Goal: Task Accomplishment & Management: Complete application form

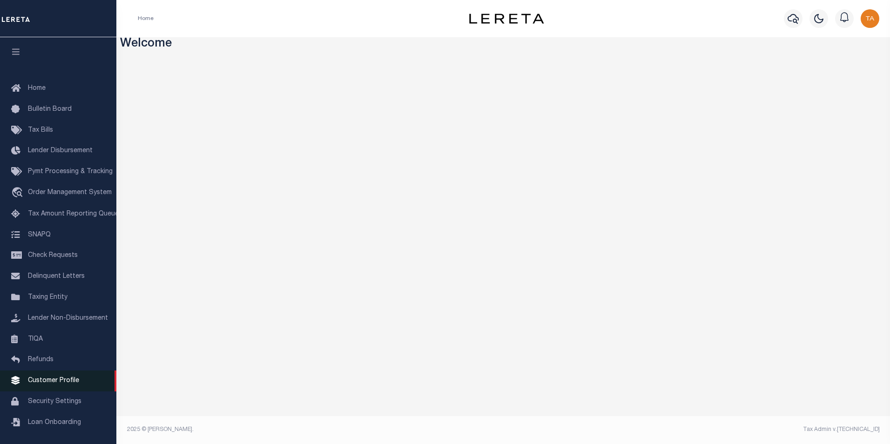
click at [46, 384] on span "Customer Profile" at bounding box center [53, 381] width 51 height 7
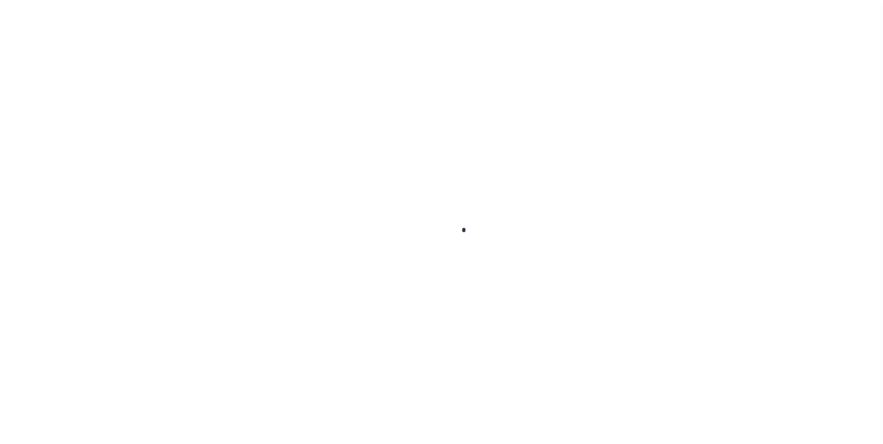
scroll to position [9, 0]
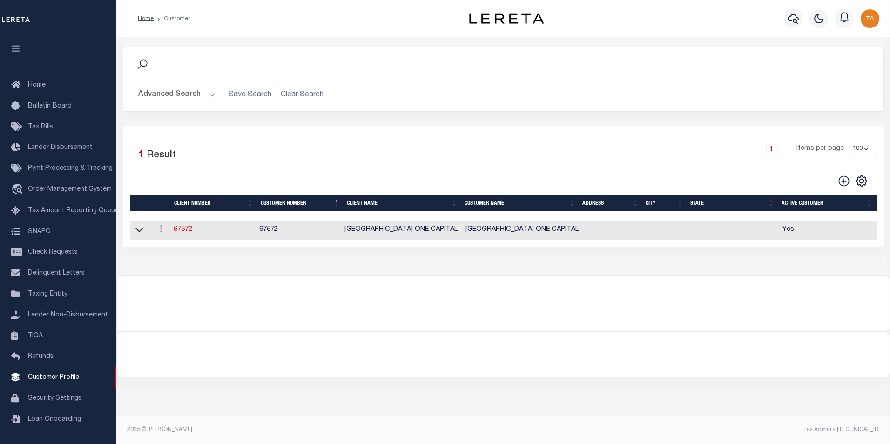
click at [194, 96] on button "Advanced Search" at bounding box center [176, 95] width 77 height 18
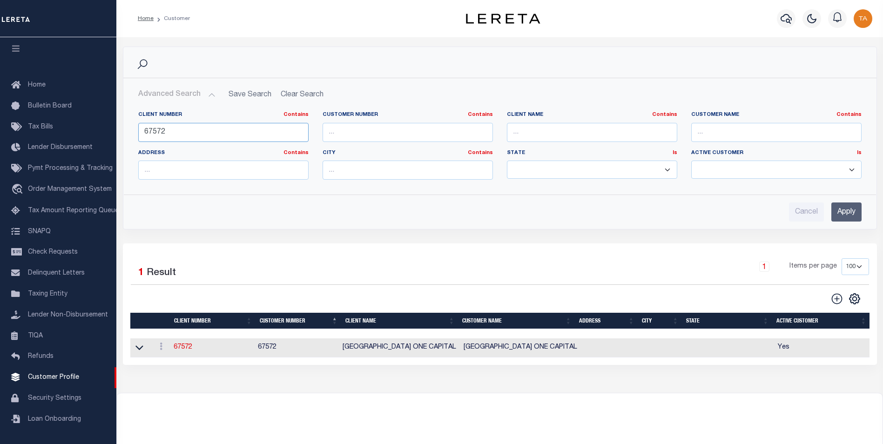
click at [177, 134] on input "67572" at bounding box center [223, 132] width 170 height 19
drag, startPoint x: 177, startPoint y: 134, endPoint x: 22, endPoint y: 125, distance: 155.7
click at [22, 125] on div "Home Customer Profile Sign out" at bounding box center [441, 253] width 883 height 507
type input "77550"
click at [843, 211] on input "Apply" at bounding box center [847, 212] width 30 height 19
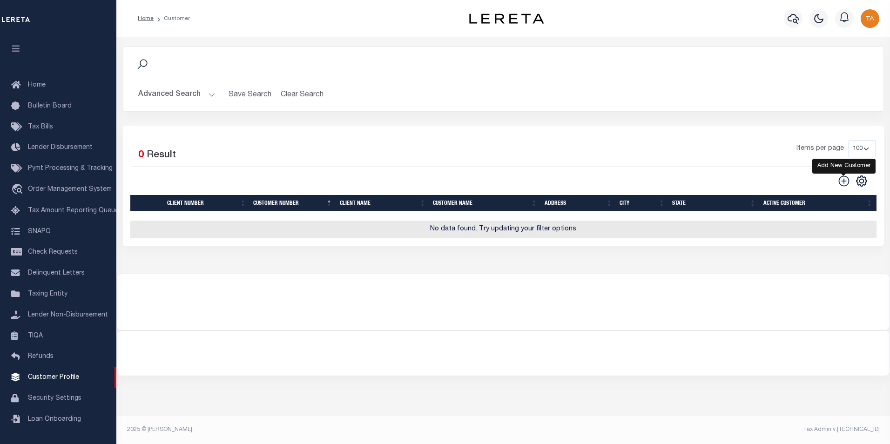
click at [845, 180] on icon at bounding box center [844, 181] width 12 height 12
type input "0"
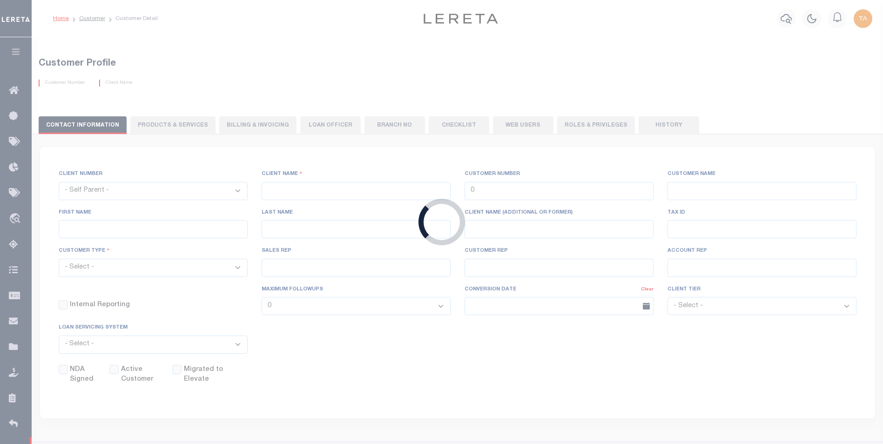
checkbox input "false"
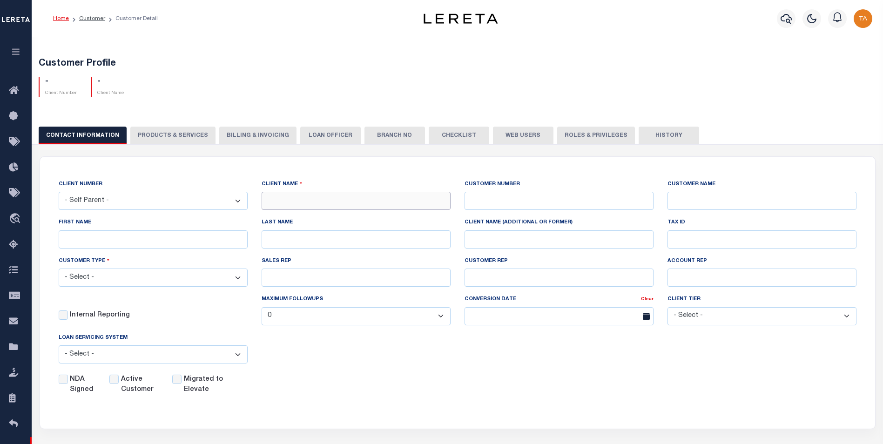
click at [310, 203] on input "text" at bounding box center [356, 201] width 189 height 18
paste input "EVERGREEN CREDIT UNION"
click at [283, 201] on input "EVERGREEN CREDIT UNION" at bounding box center [356, 201] width 189 height 18
type input "EVERGREEN CREDIT UNION"
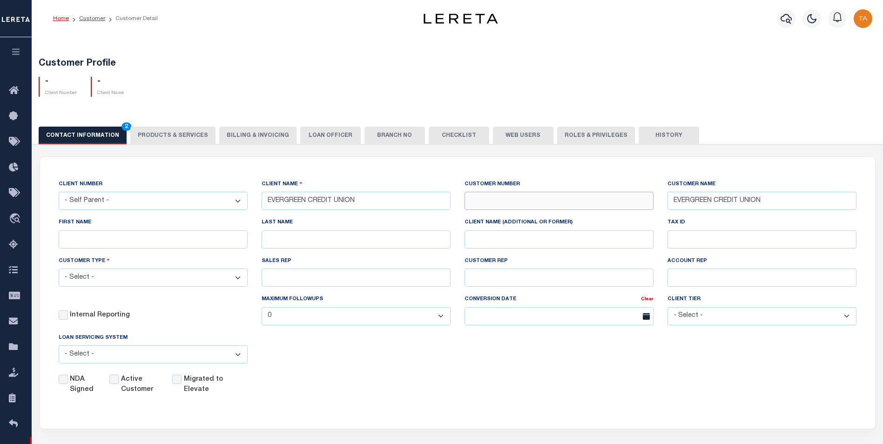
click at [479, 201] on input "text" at bounding box center [559, 201] width 189 height 18
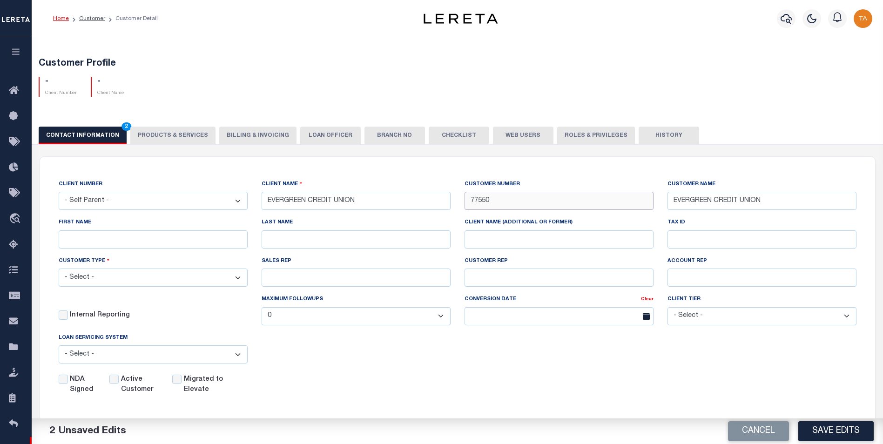
type input "77550"
click at [178, 278] on select "- Select - Residential Commercial Mixed Portfolio" at bounding box center [153, 278] width 189 height 18
select select "Mixed Portfolio"
click at [59, 270] on select "- Select - Residential Commercial Mixed Portfolio" at bounding box center [153, 278] width 189 height 18
click at [127, 200] on select "- Self Parent - 1011 1012 1013 1014 1016 1017 1018 1019 1035 1036 1037 1038 104…" at bounding box center [153, 201] width 189 height 18
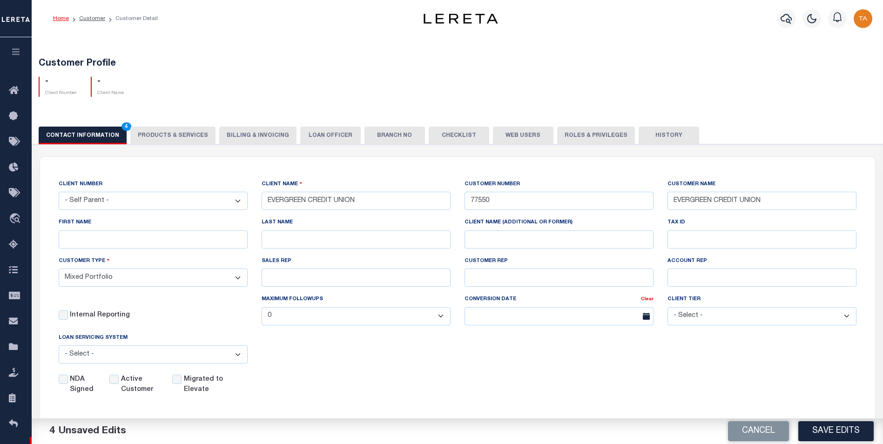
click at [127, 200] on select "- Self Parent - 1011 1012 1013 1014 1016 1017 1018 1019 1035 1036 1037 1038 104…" at bounding box center [153, 201] width 189 height 18
click at [116, 379] on input "Active Customer" at bounding box center [113, 379] width 9 height 9
checkbox input "true"
click at [846, 432] on button "Save Edits" at bounding box center [835, 431] width 75 height 20
select select
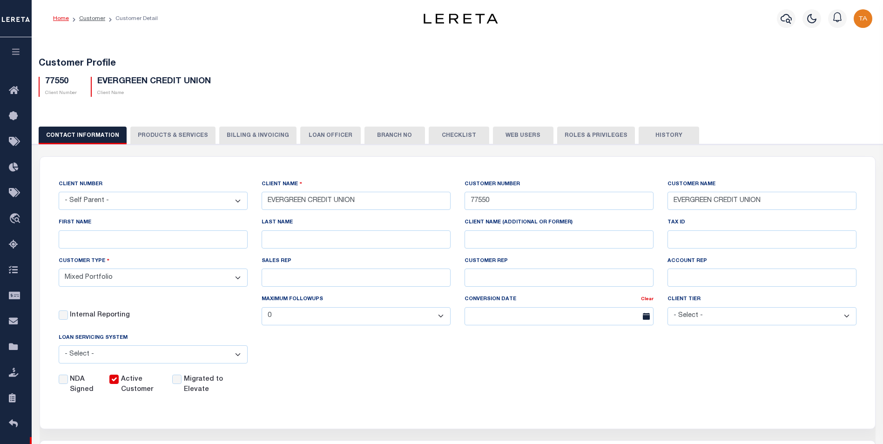
click at [159, 138] on button "PRODUCTS & SERVICES" at bounding box center [172, 136] width 85 height 18
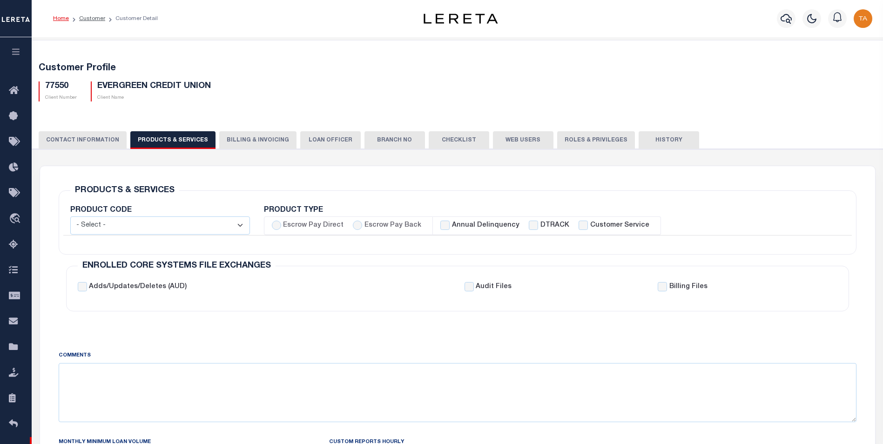
click at [129, 231] on select "- Select - Standard Tax (STX) Outsourcing (OS) Enhanced Tax (ETX) Tax Status Re…" at bounding box center [160, 225] width 180 height 18
select select "STX"
click at [70, 216] on select "- Select - Standard Tax (STX) Outsourcing (OS) Enhanced Tax (ETX) Tax Status Re…" at bounding box center [160, 225] width 180 height 18
checkbox input "true"
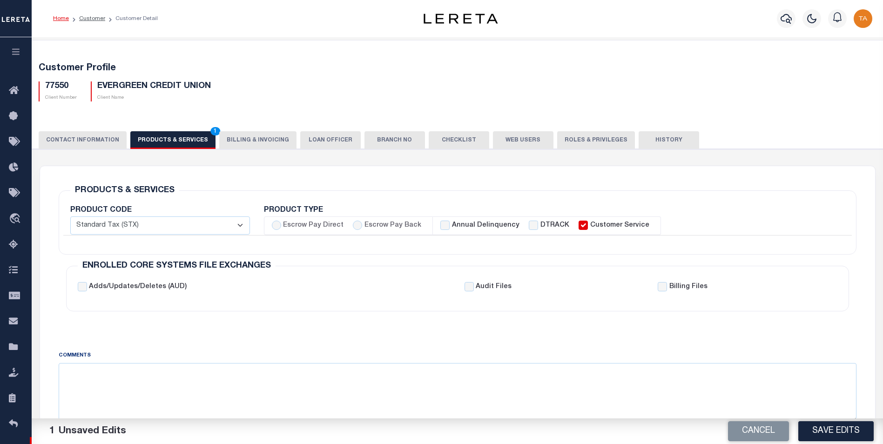
click at [281, 224] on div "Escrow Pay Direct" at bounding box center [308, 226] width 72 height 10
click at [276, 226] on input "Escrow Pay Direct" at bounding box center [276, 225] width 9 height 9
radio input "true"
checkbox input "true"
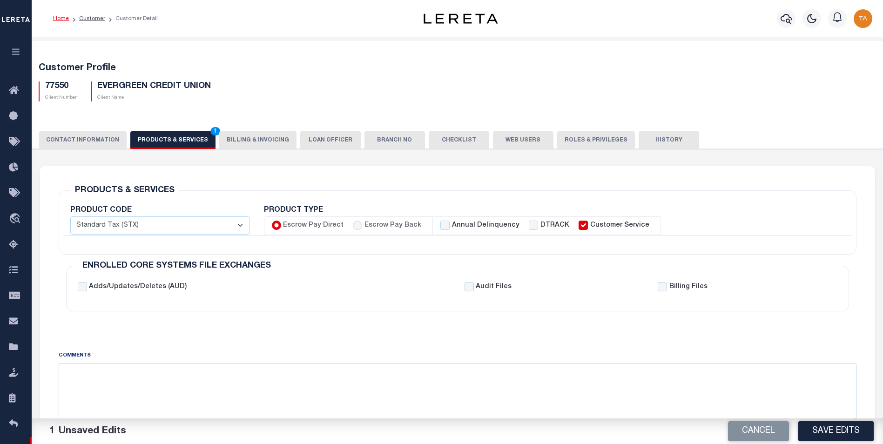
checkbox input "true"
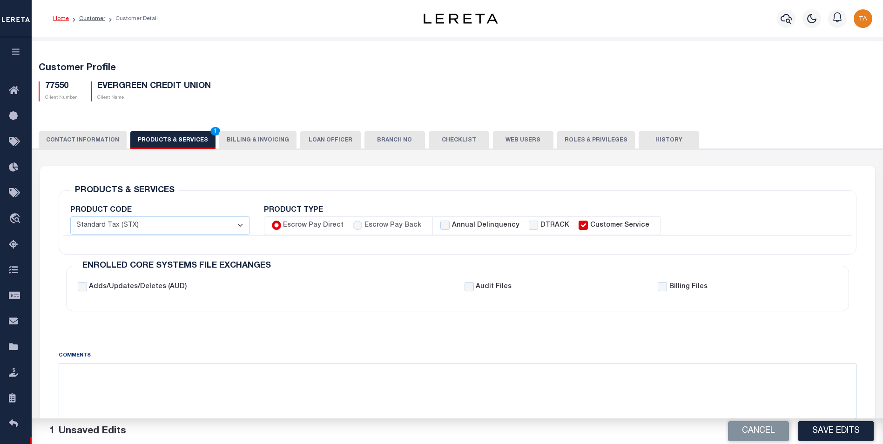
checkbox input "true"
checkbox input "false"
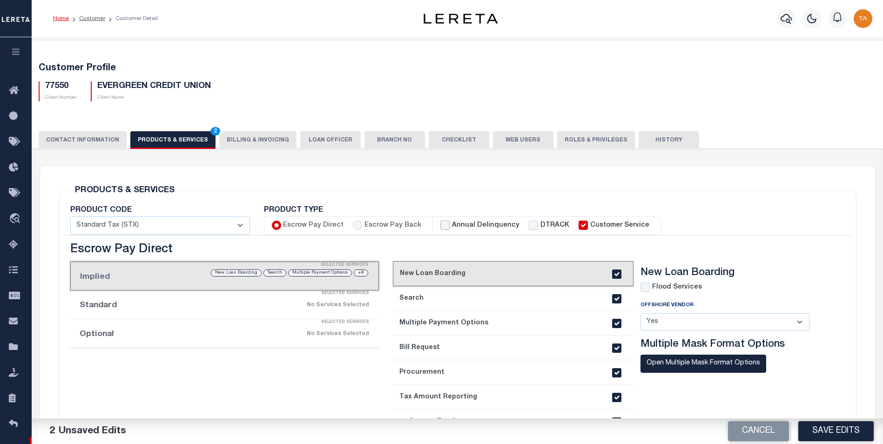
click at [440, 225] on input "Annual Delinquency" at bounding box center [444, 225] width 9 height 9
checkbox input "true"
checkbox input "false"
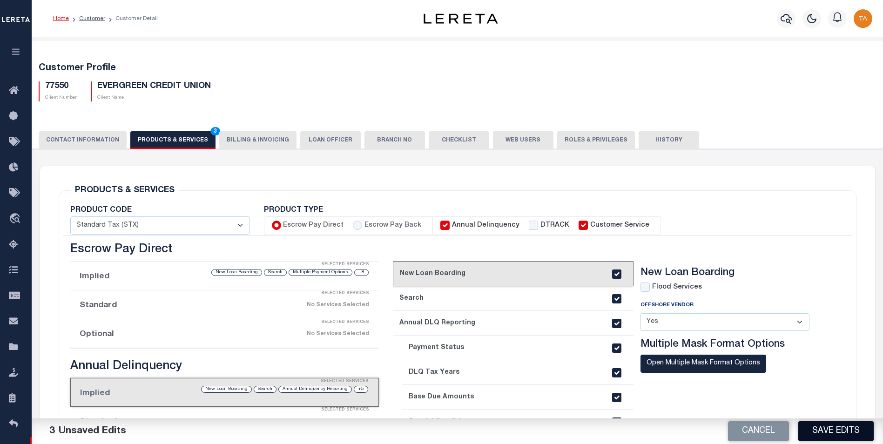
click at [829, 430] on button "Save Edits" at bounding box center [835, 431] width 75 height 20
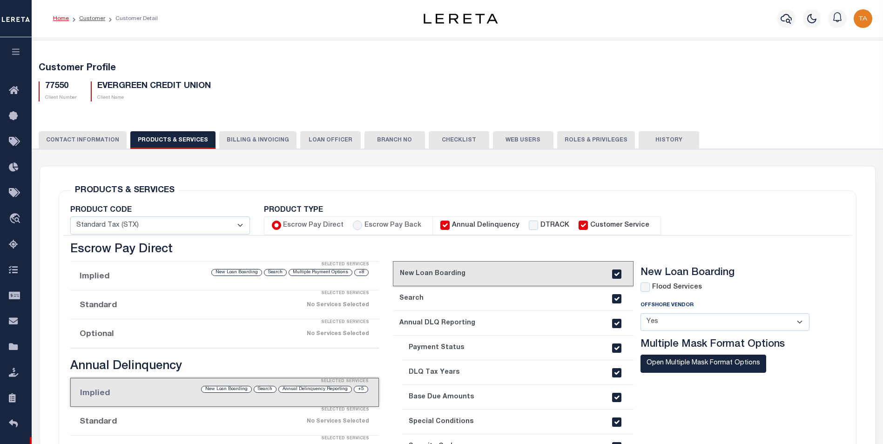
click at [14, 55] on icon "button" at bounding box center [16, 51] width 11 height 8
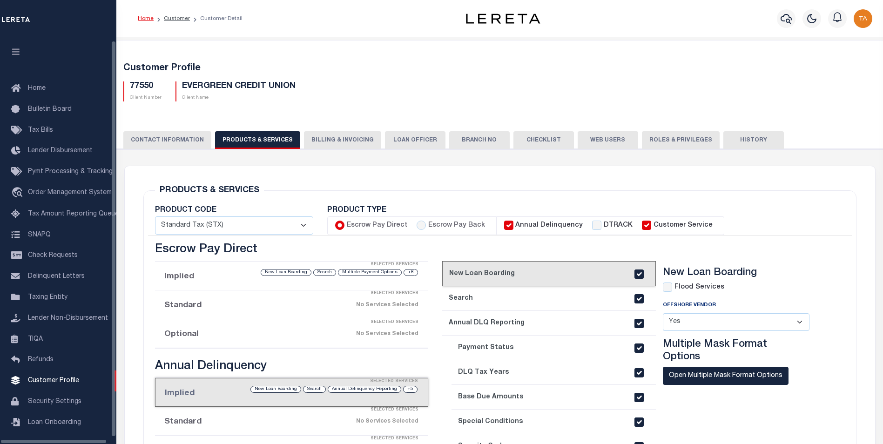
scroll to position [9, 0]
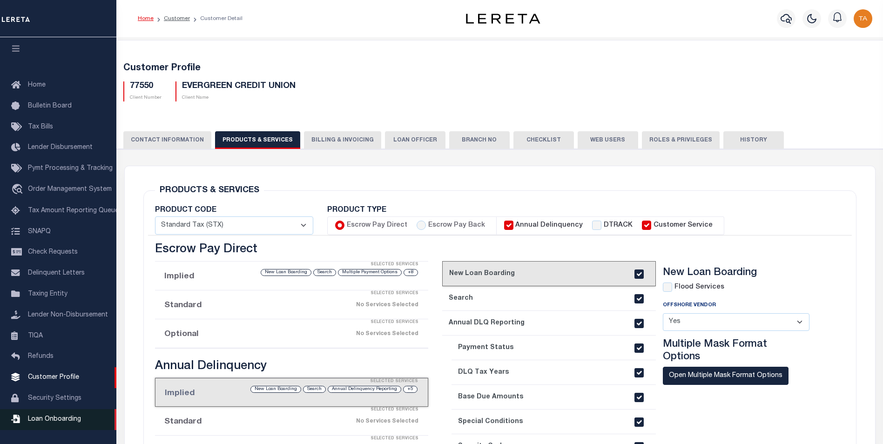
click at [61, 419] on span "Loan Onboarding" at bounding box center [54, 419] width 53 height 7
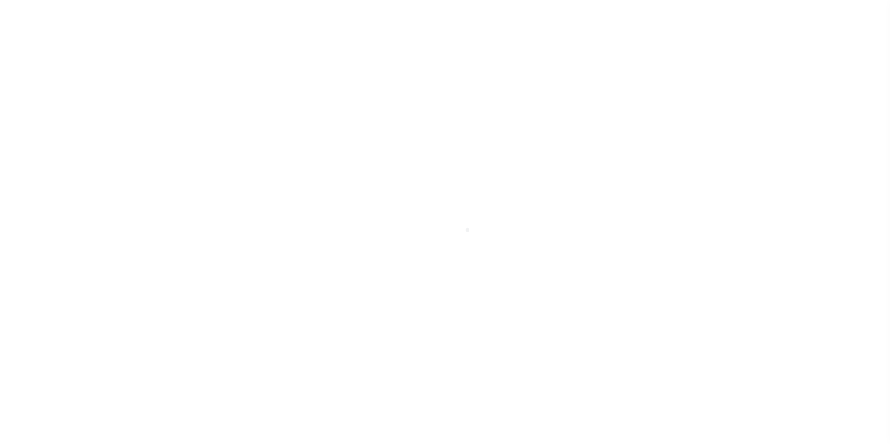
scroll to position [9, 0]
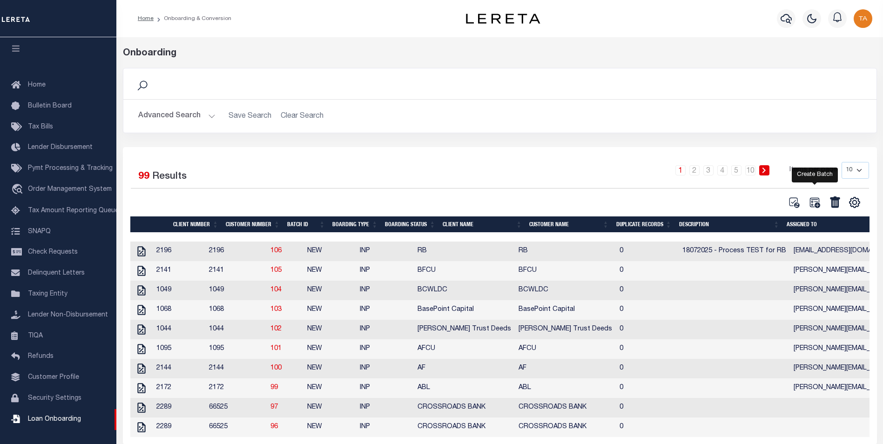
click at [814, 203] on icon at bounding box center [815, 202] width 12 height 12
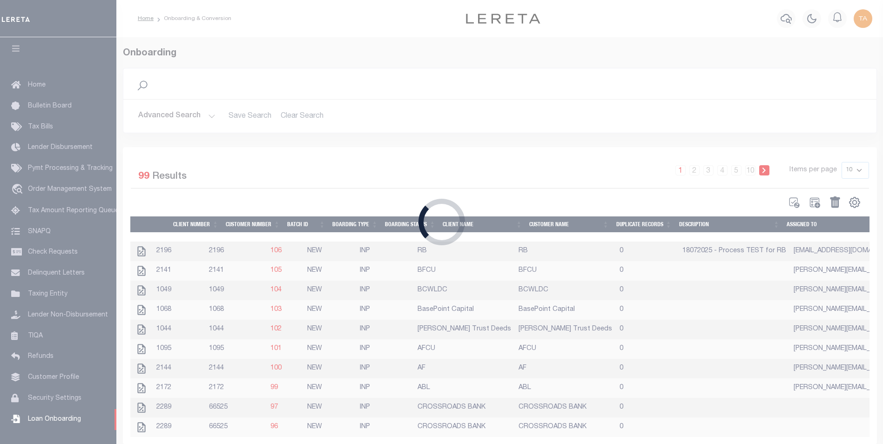
select select
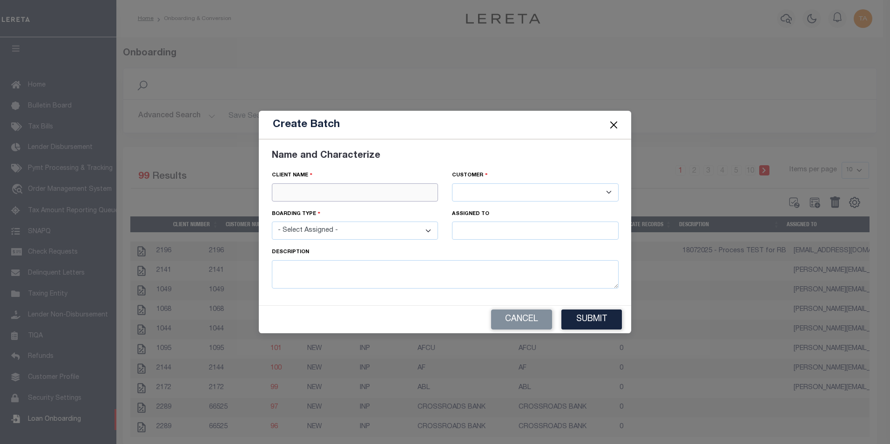
click at [333, 191] on input "text" at bounding box center [355, 192] width 167 height 18
paste input "EVERGREEN CREDIT UNION"
click at [292, 207] on div "EVERGREEN CREDIT UNION" at bounding box center [355, 209] width 166 height 15
type input "EVERGREEN CREDIT UNION"
click at [299, 231] on select "- Select Assigned - NEW - New Loan REF - Refinance Loan CWF - Conversion with F…" at bounding box center [355, 231] width 167 height 18
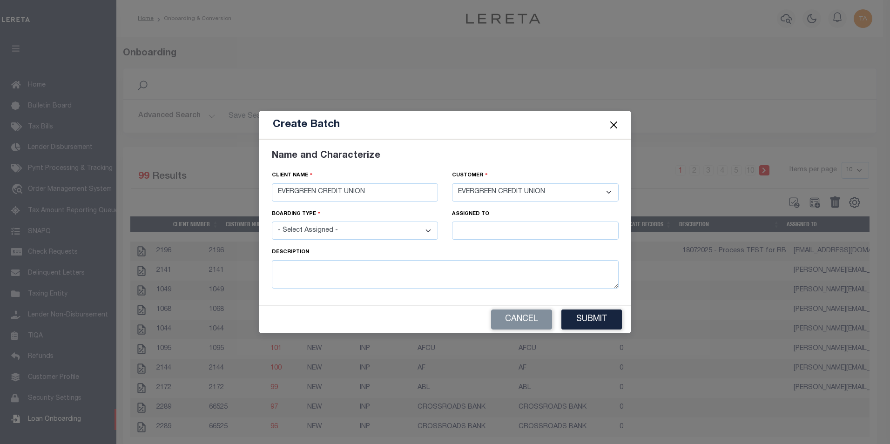
select select "NEW"
click at [272, 222] on select "- Select Assigned - NEW - New Loan REF - Refinance Loan CWF - Conversion with F…" at bounding box center [355, 231] width 167 height 18
click at [491, 230] on input "text" at bounding box center [535, 231] width 167 height 18
type input "[PERSON_NAME]"
click at [479, 245] on div "[PERSON_NAME]" at bounding box center [536, 248] width 166 height 15
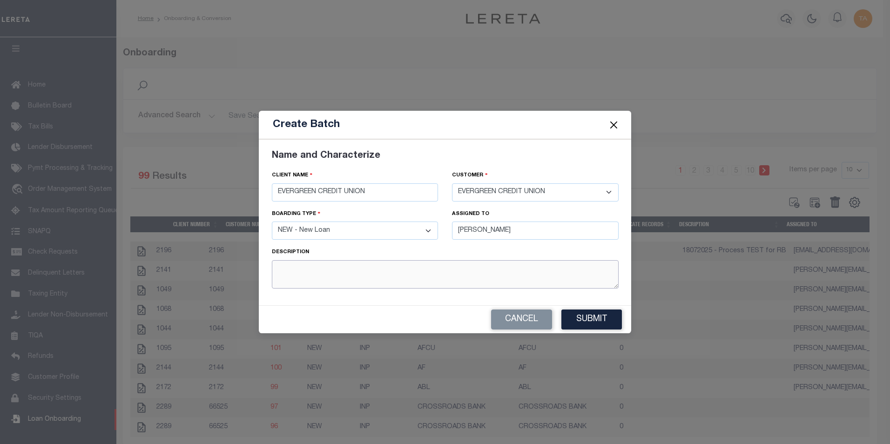
click at [376, 274] on textarea at bounding box center [445, 274] width 347 height 28
type textarea "Page 1 - Talha"
click at [577, 318] on button "Submit" at bounding box center [591, 320] width 61 height 20
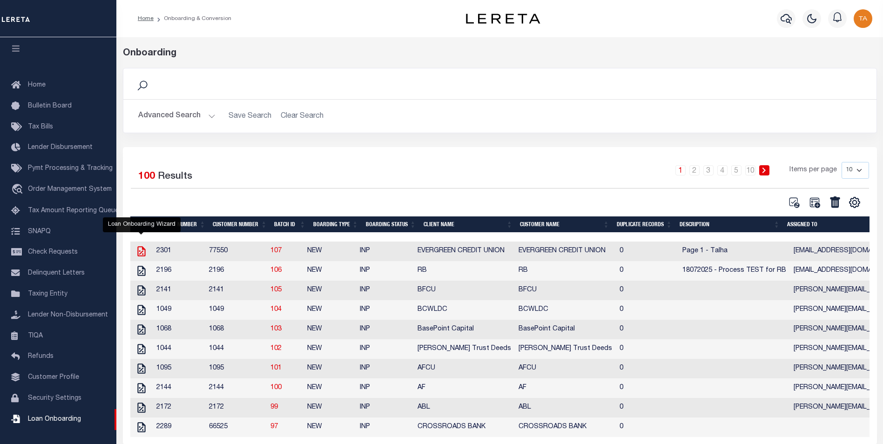
click at [139, 257] on icon at bounding box center [141, 251] width 12 height 12
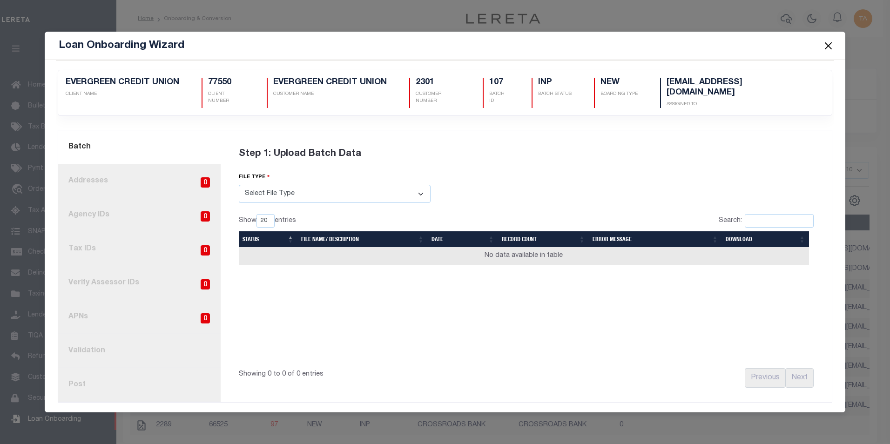
click at [271, 187] on select "Select File Type Lereta Lereta Conversion Zip" at bounding box center [335, 194] width 192 height 18
select select "LERETA"
click at [239, 185] on select "Select File Type Lereta Lereta Conversion Zip" at bounding box center [335, 194] width 192 height 18
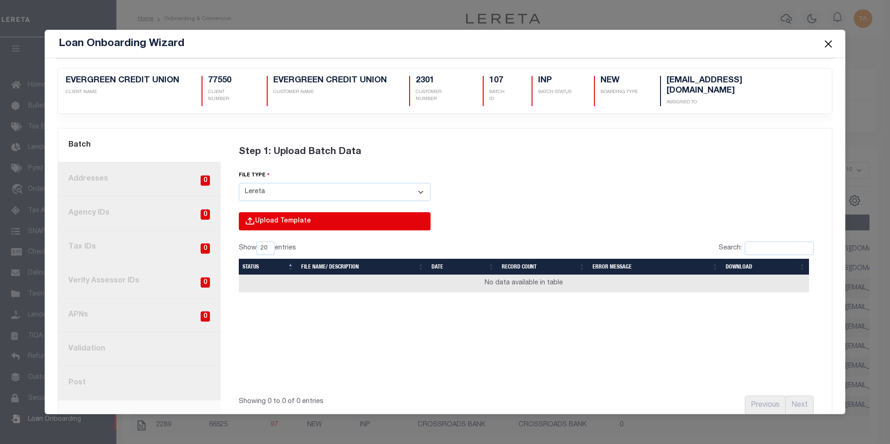
click at [257, 214] on input "file" at bounding box center [208, 231] width 443 height 38
type input "C:\fakepath\Lender-77550-Lien_Page_1.csv"
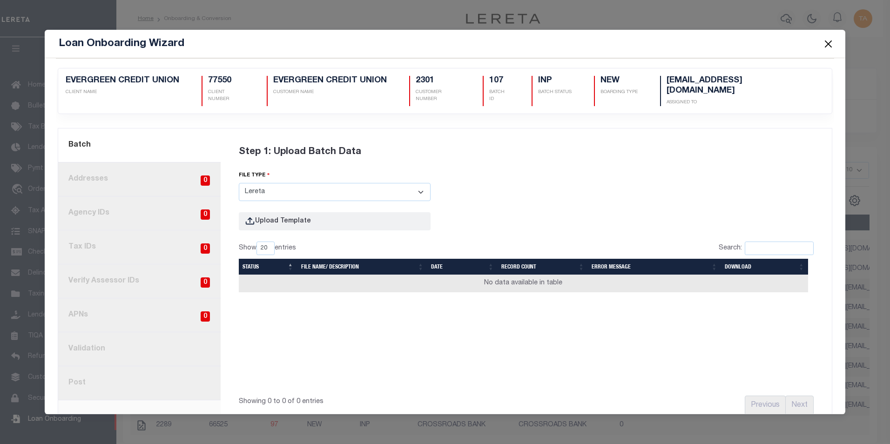
click at [830, 41] on button "Close" at bounding box center [828, 44] width 12 height 12
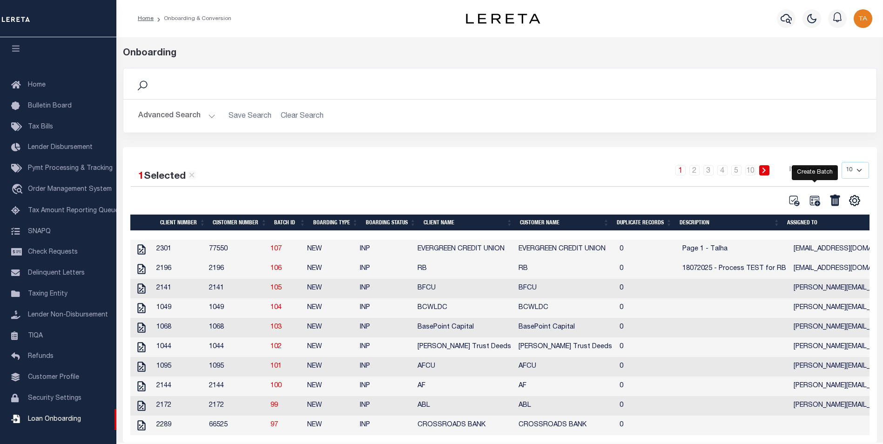
click at [815, 199] on icon at bounding box center [815, 201] width 12 height 12
select select
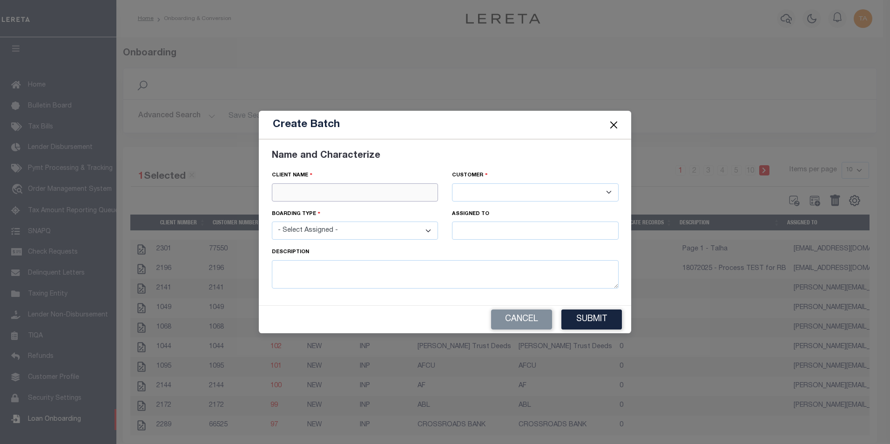
click at [297, 189] on input "text" at bounding box center [355, 192] width 167 height 18
paste input "EVERGREEN CREDIT UNION"
click at [311, 204] on div "EVERGREEN CREDIT UNION" at bounding box center [355, 209] width 166 height 15
type input "EVERGREEN CREDIT UNION"
click at [315, 232] on select "- Select Assigned - NEW - New Loan REF - Refinance Loan CWF - Conversion with F…" at bounding box center [355, 231] width 167 height 18
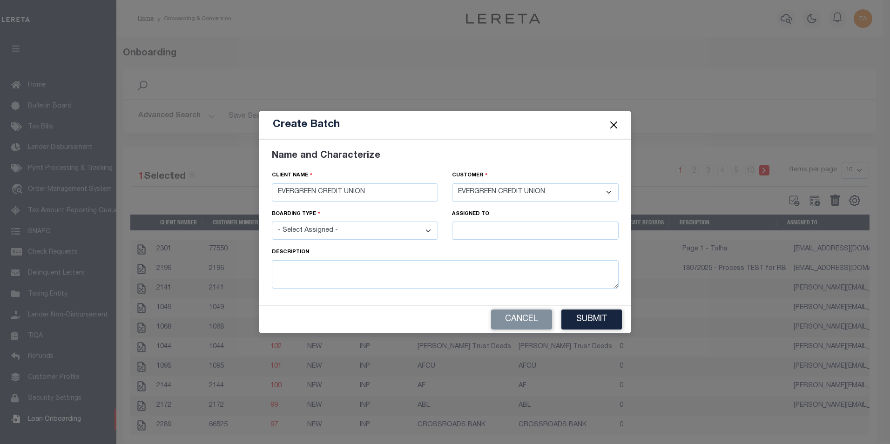
select select "NEW"
click at [272, 222] on select "- Select Assigned - NEW - New Loan REF - Refinance Loan CWF - Conversion with F…" at bounding box center [355, 231] width 167 height 18
click at [468, 229] on input "text" at bounding box center [535, 231] width 167 height 18
type input "[PERSON_NAME]"
click at [485, 248] on div "[PERSON_NAME]" at bounding box center [536, 248] width 166 height 15
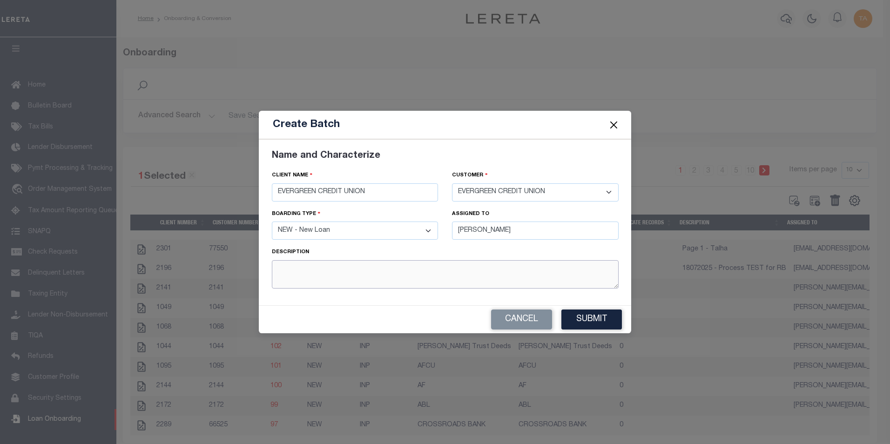
click at [341, 271] on textarea at bounding box center [445, 274] width 347 height 28
type textarea "T"
type textarea "Page 2 - Talha"
click at [593, 315] on button "Submit" at bounding box center [591, 320] width 61 height 20
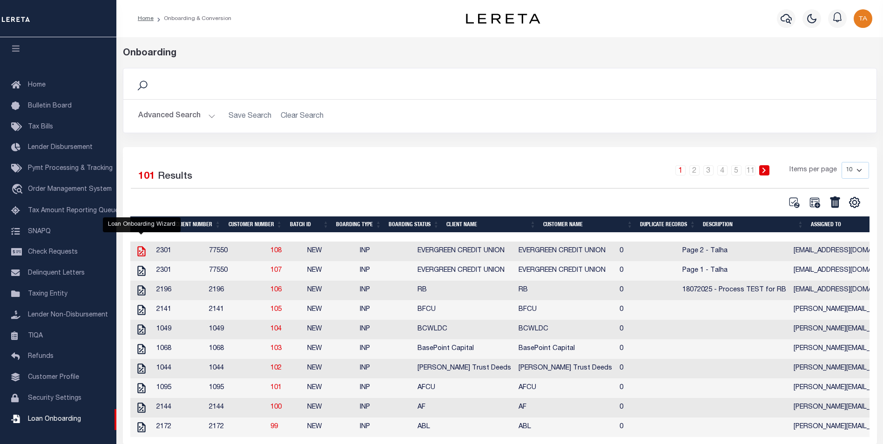
click at [140, 251] on icon at bounding box center [141, 251] width 12 height 12
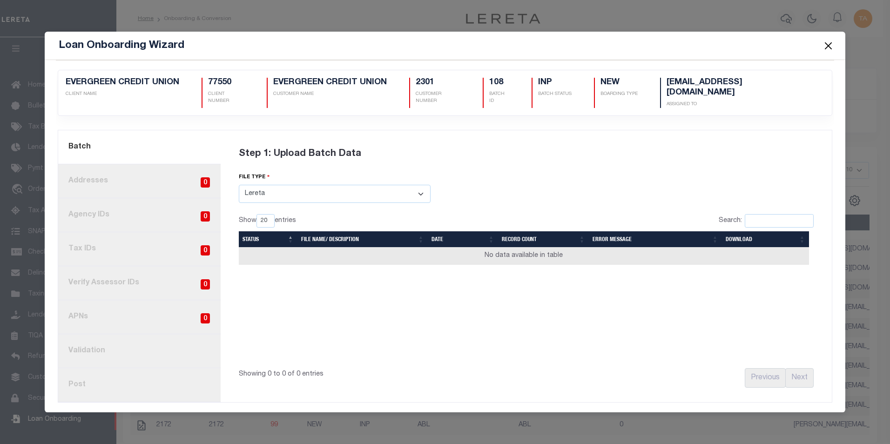
click at [255, 189] on select "Select File Type Lereta Lereta Conversion Zip" at bounding box center [335, 194] width 192 height 18
click at [239, 185] on select "Select File Type Lereta Lereta Conversion Zip" at bounding box center [335, 194] width 192 height 18
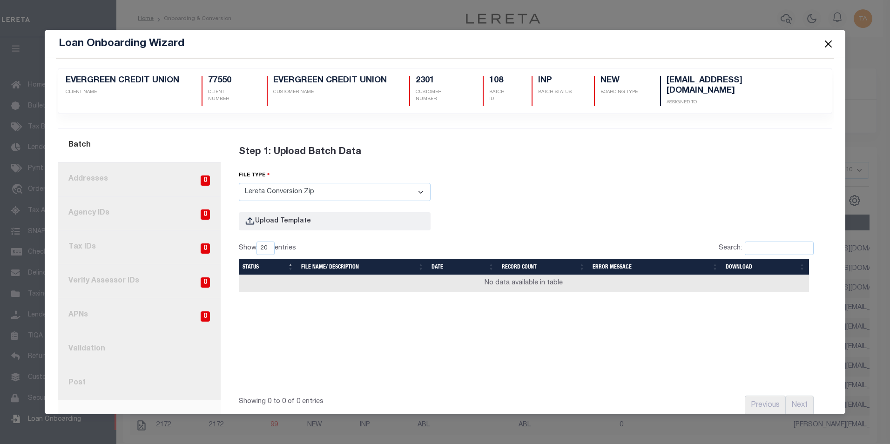
click at [271, 183] on select "Select File Type Lereta Lereta Conversion Zip" at bounding box center [335, 192] width 192 height 18
select select "LERETA"
click at [239, 183] on select "Select File Type Lereta Lereta Conversion Zip" at bounding box center [335, 192] width 192 height 18
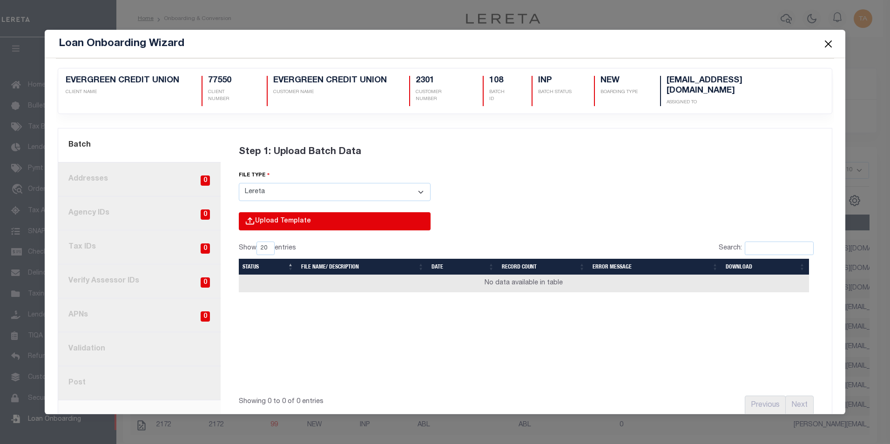
click at [277, 212] on input "file" at bounding box center [208, 231] width 443 height 38
type input "C:\fakepath\Lender-77550-Lien_Page_2.csv"
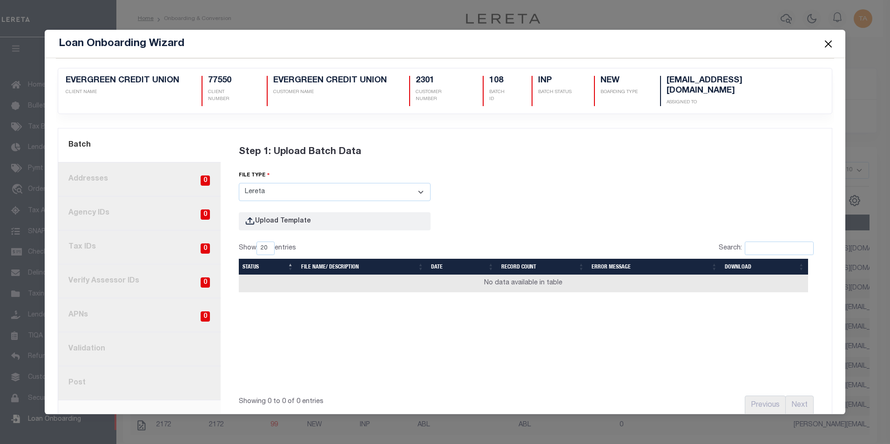
click at [830, 42] on button "Close" at bounding box center [828, 44] width 12 height 12
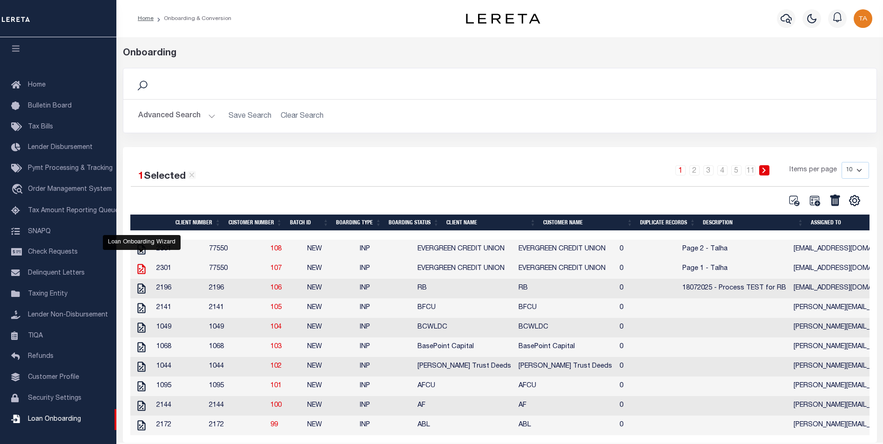
click at [141, 271] on icon at bounding box center [141, 269] width 12 height 12
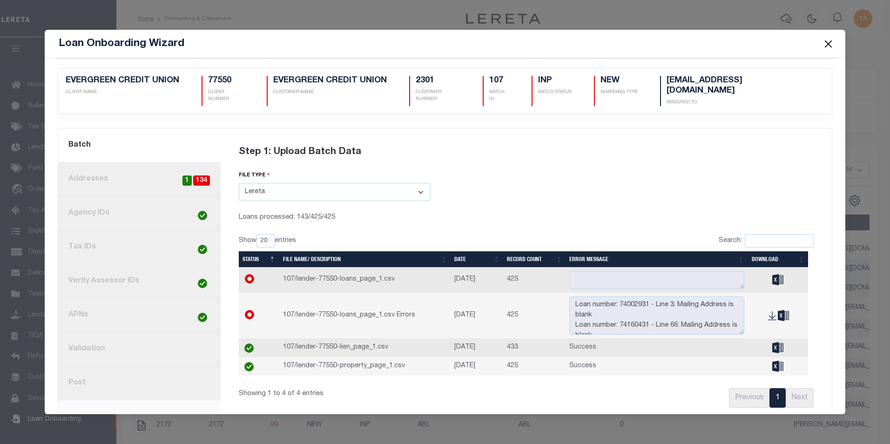
click at [830, 49] on button "Close" at bounding box center [828, 44] width 12 height 12
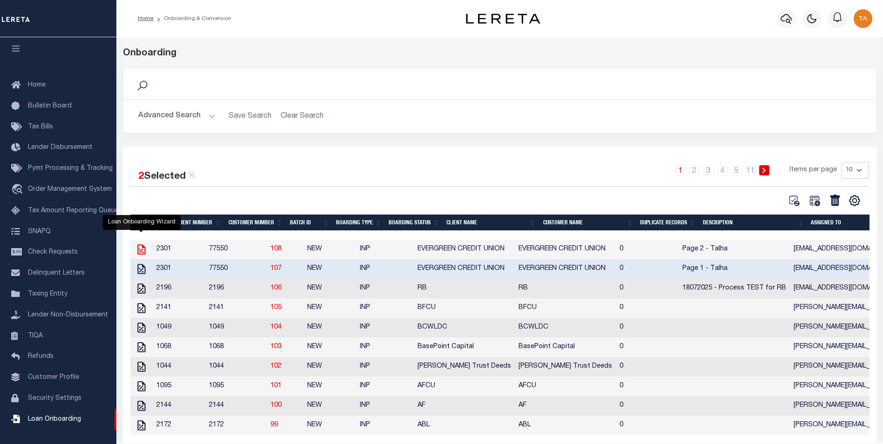
click at [142, 251] on icon at bounding box center [141, 250] width 12 height 12
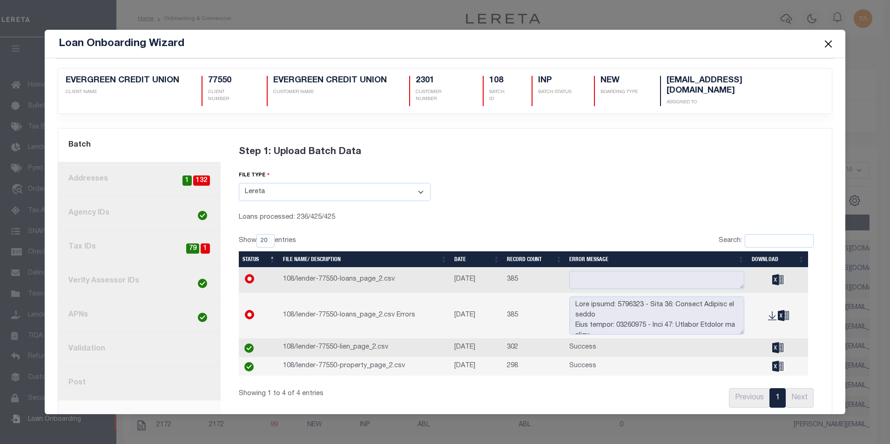
click at [826, 45] on button "Close" at bounding box center [828, 44] width 12 height 12
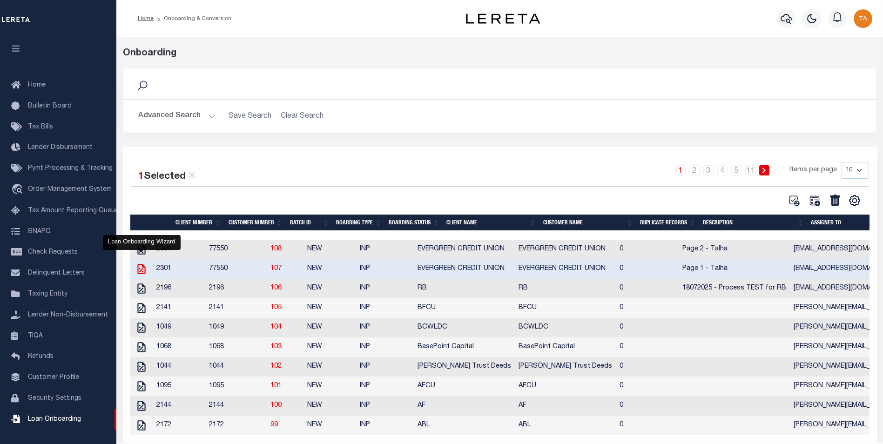
click at [137, 271] on icon at bounding box center [141, 269] width 12 height 12
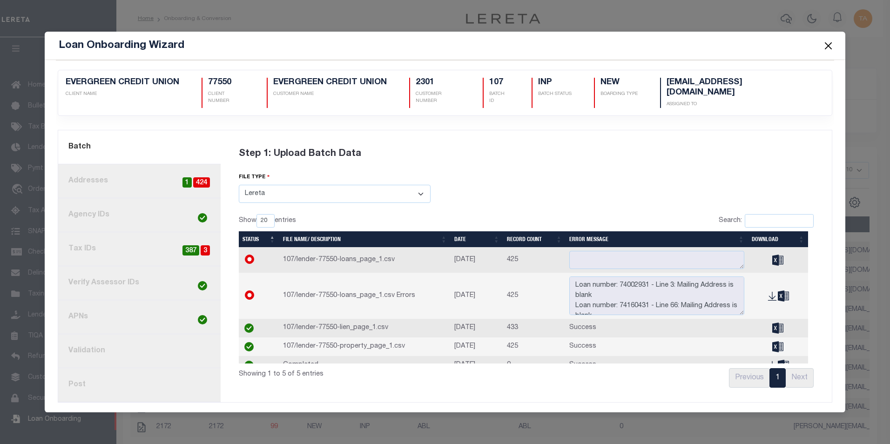
click at [826, 52] on button "Close" at bounding box center [828, 46] width 12 height 12
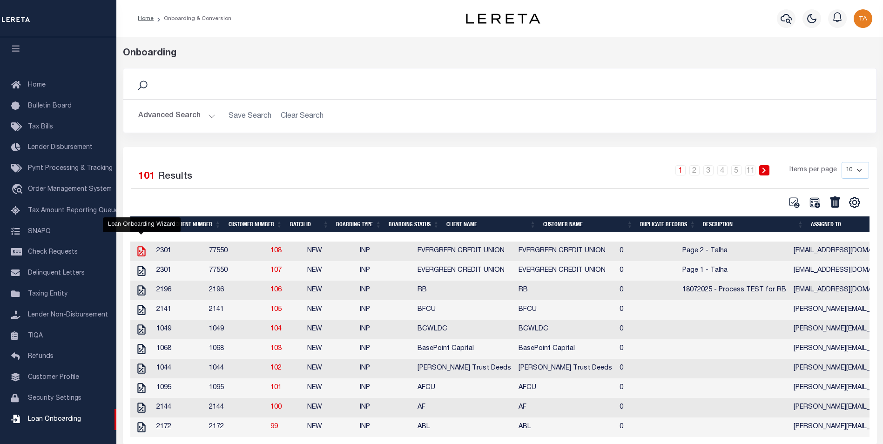
click at [137, 254] on icon at bounding box center [141, 251] width 12 height 12
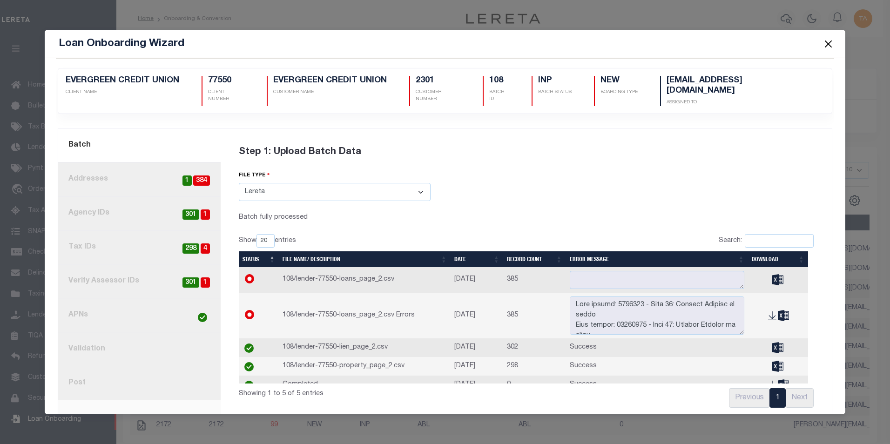
click at [829, 40] on button "Close" at bounding box center [828, 44] width 12 height 12
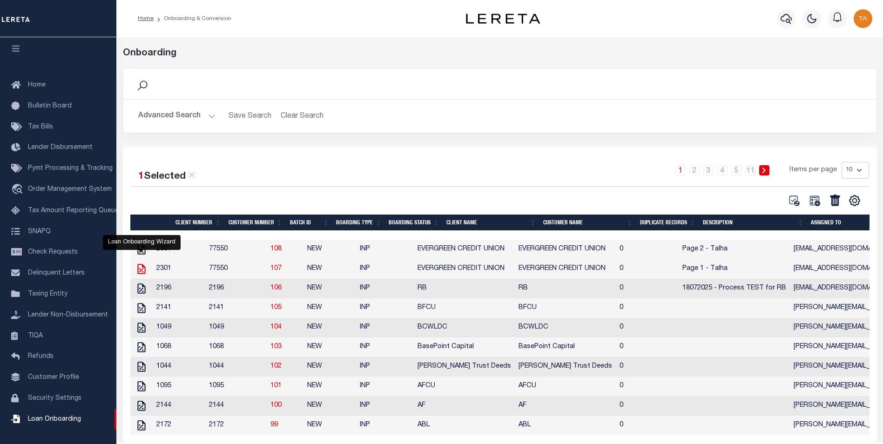
click at [142, 272] on icon at bounding box center [141, 269] width 8 height 10
